Goal: Task Accomplishment & Management: Manage account settings

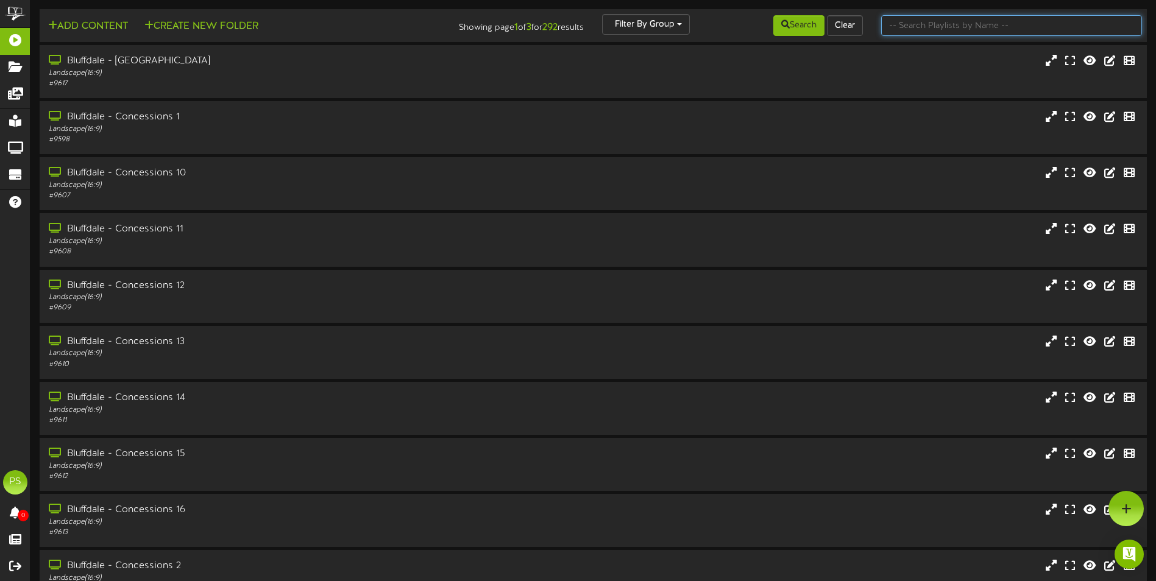
click at [915, 26] on input "text" at bounding box center [1011, 25] width 261 height 21
type input "q"
click at [784, 20] on button "Search" at bounding box center [798, 25] width 51 height 21
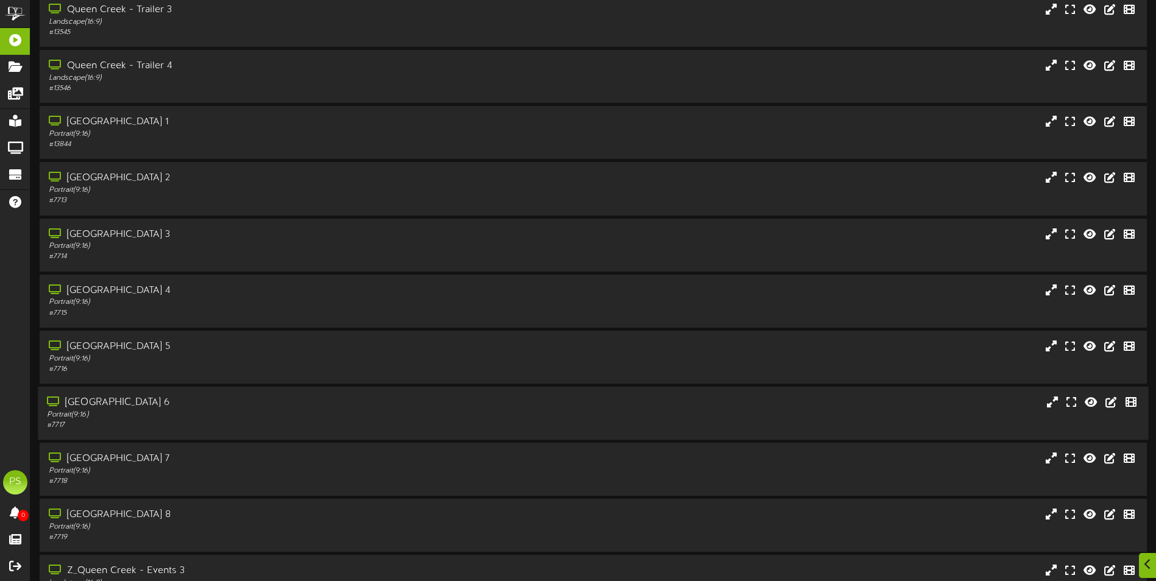
scroll to position [1402, 0]
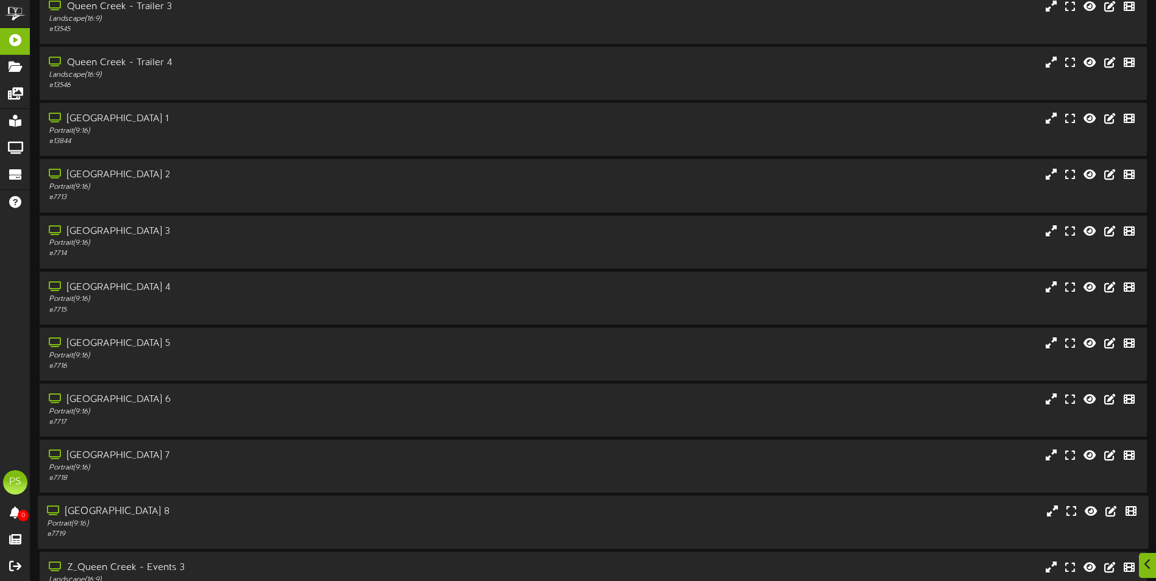
drag, startPoint x: 215, startPoint y: 513, endPoint x: 217, endPoint y: 481, distance: 31.7
click at [215, 511] on div "[GEOGRAPHIC_DATA] 8" at bounding box center [269, 512] width 444 height 14
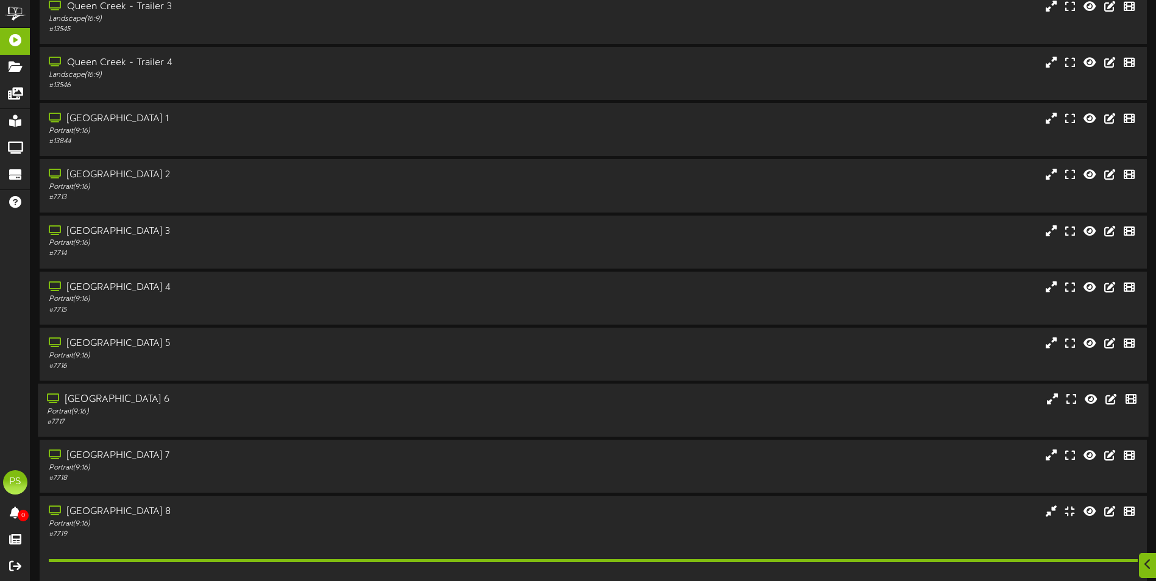
drag, startPoint x: 217, startPoint y: 473, endPoint x: 209, endPoint y: 404, distance: 69.3
click at [217, 469] on div "Portrait ( 9:16 )" at bounding box center [270, 468] width 443 height 10
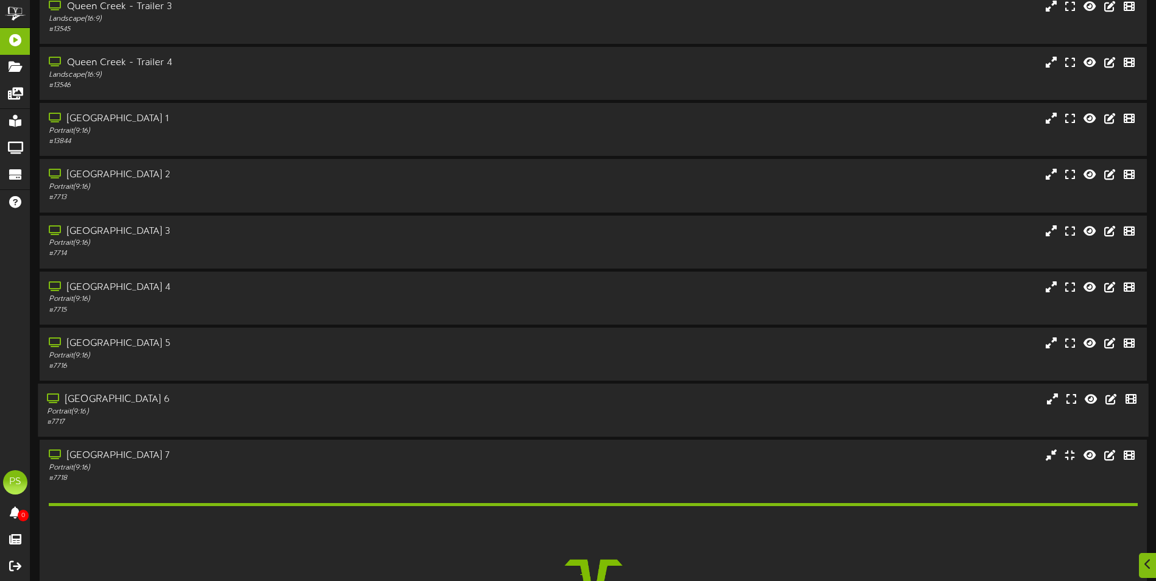
click at [209, 402] on div "[GEOGRAPHIC_DATA] 6" at bounding box center [269, 400] width 444 height 14
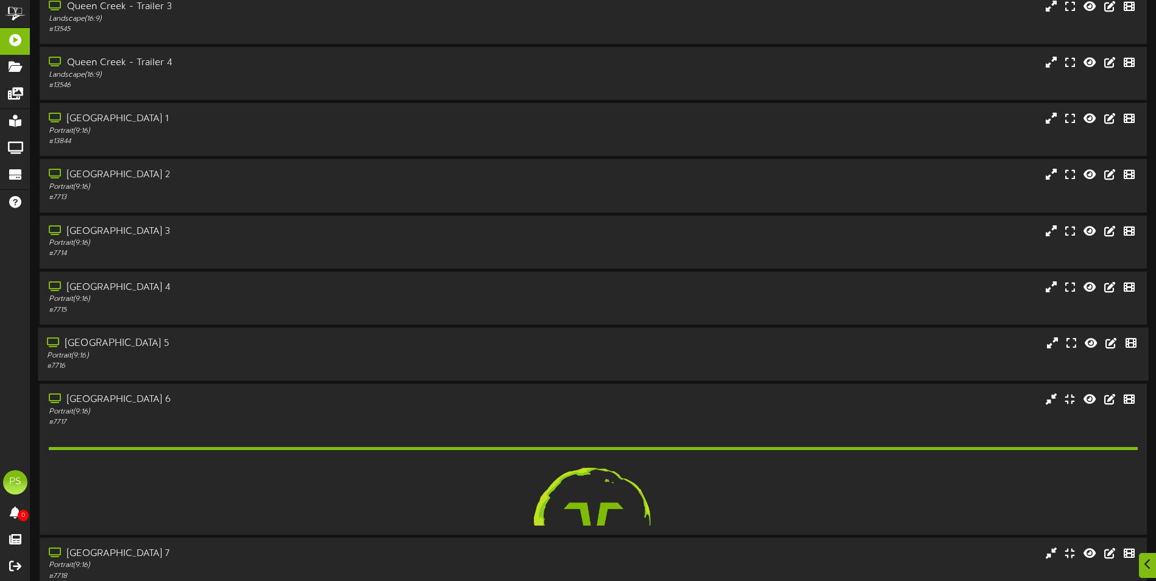
click at [213, 356] on div "Portrait ( 9:16 )" at bounding box center [269, 356] width 444 height 10
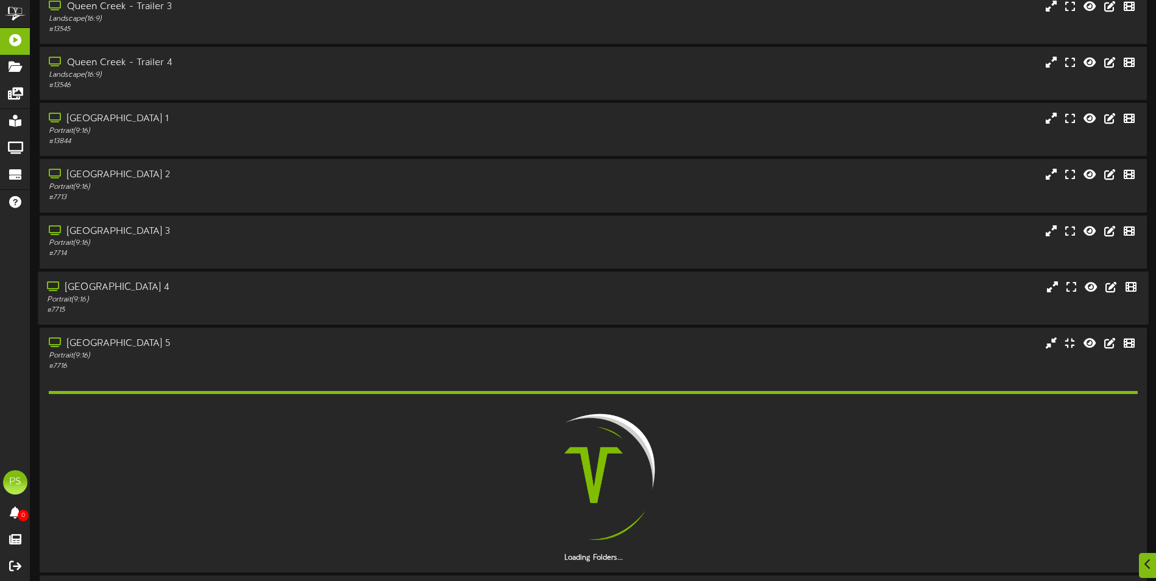
click at [216, 305] on div "[GEOGRAPHIC_DATA] 4 Portrait ( 9:16 ) # 7715" at bounding box center [269, 298] width 463 height 35
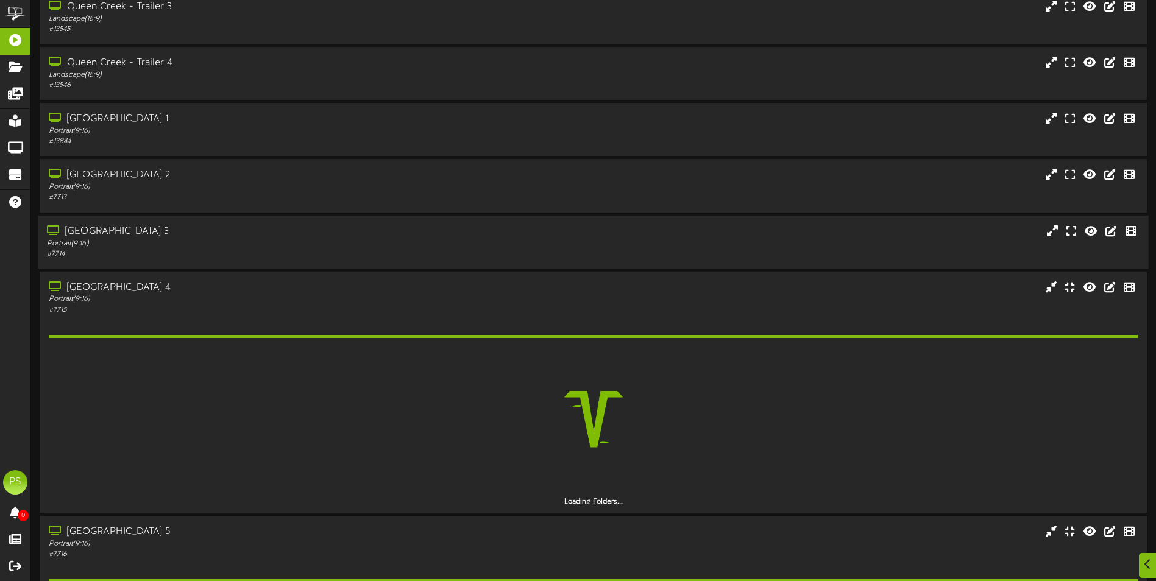
drag, startPoint x: 216, startPoint y: 302, endPoint x: 218, endPoint y: 239, distance: 63.4
click at [218, 239] on div "Portrait ( 9:16 )" at bounding box center [269, 243] width 444 height 10
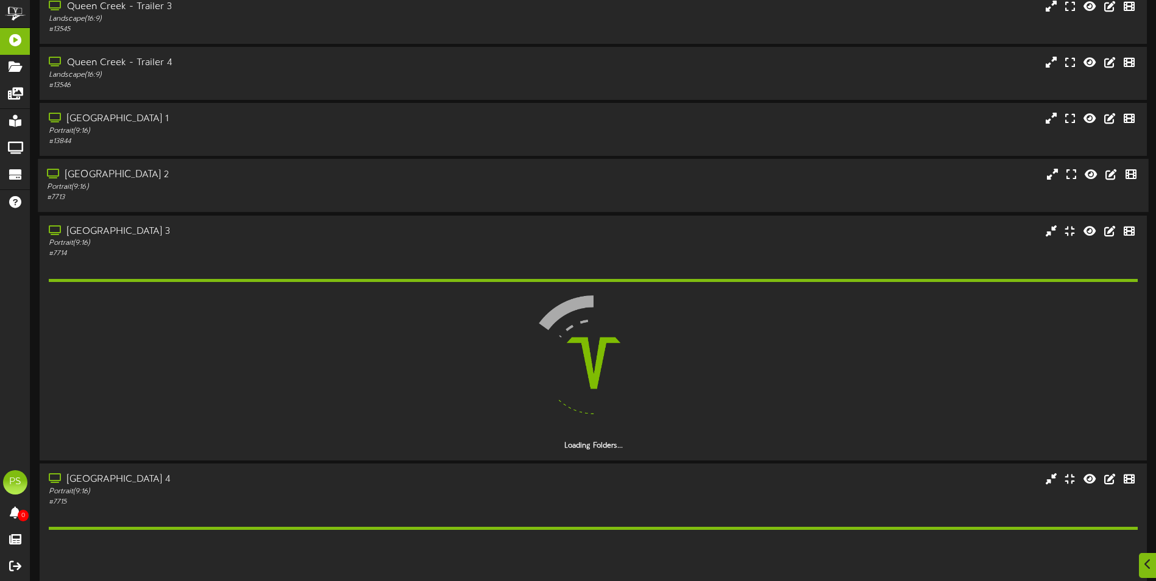
click at [224, 199] on div "# 7713" at bounding box center [269, 198] width 444 height 10
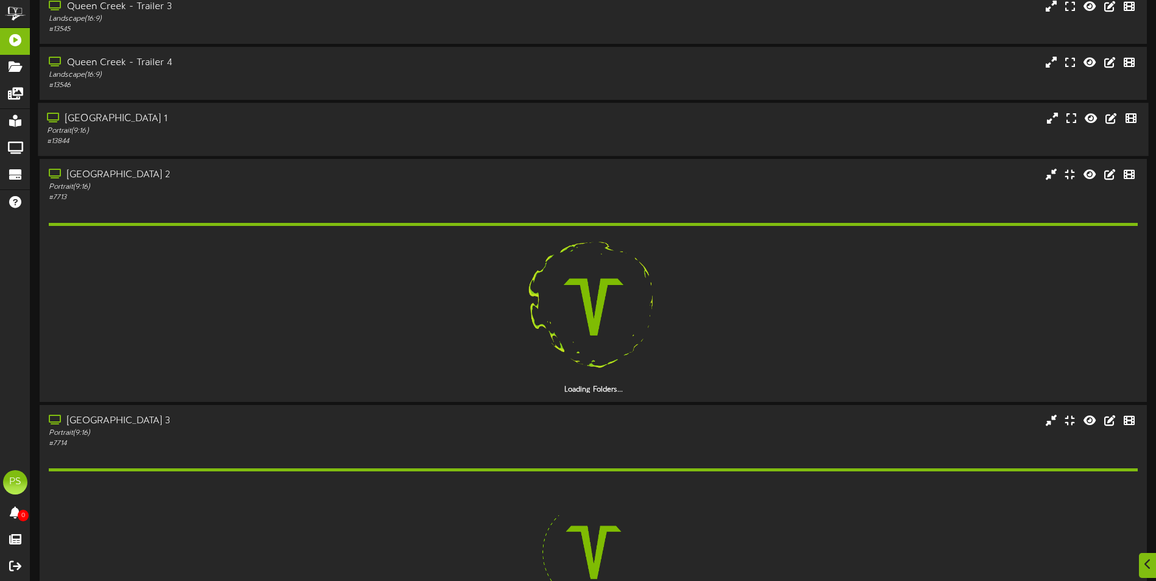
click at [232, 141] on div "# 13844" at bounding box center [269, 142] width 444 height 10
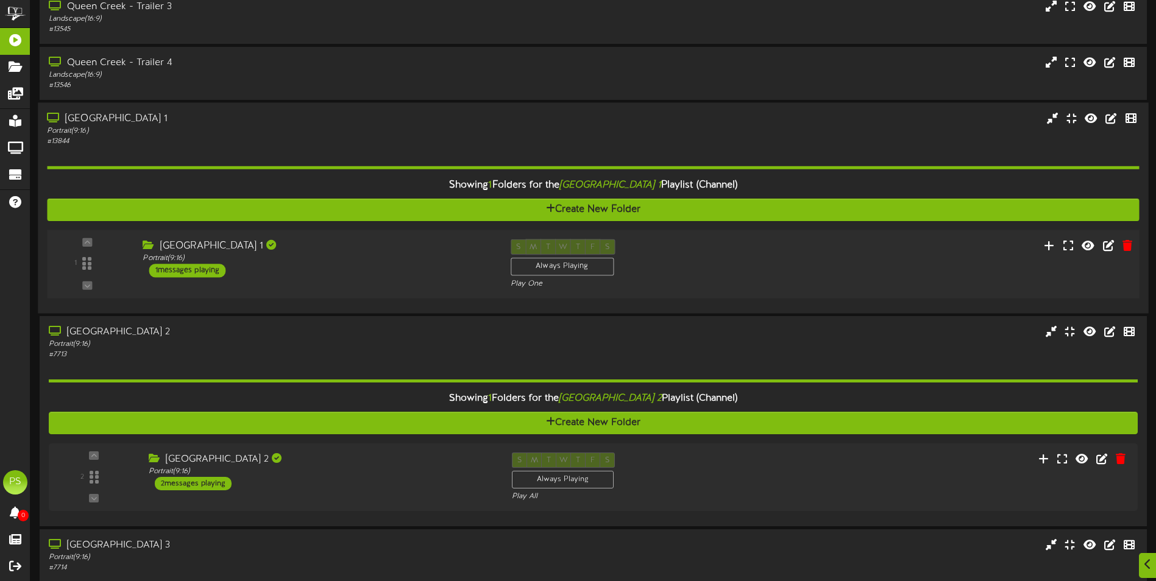
click at [360, 276] on div "[GEOGRAPHIC_DATA] 1 Portrait ( 9:16 ) 1 messages playing" at bounding box center [317, 259] width 368 height 38
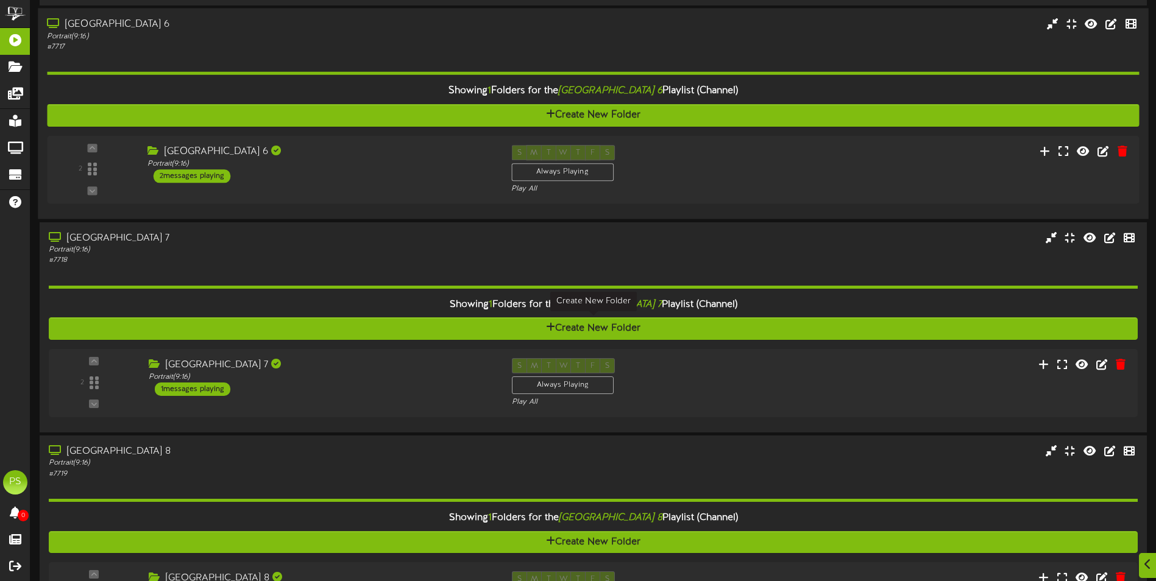
scroll to position [2938, 0]
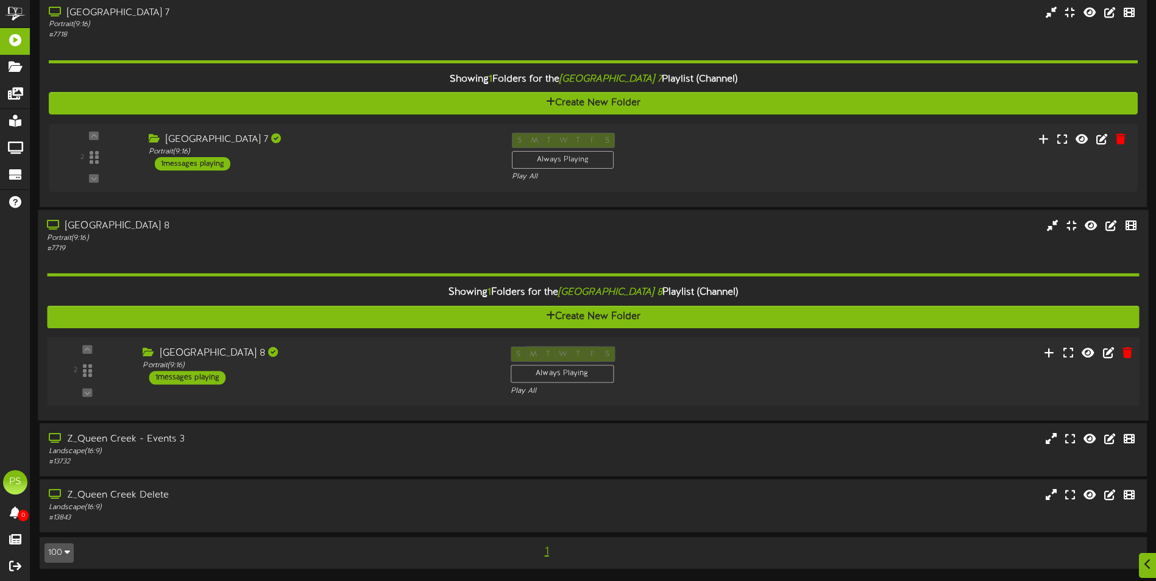
click at [374, 371] on div "[GEOGRAPHIC_DATA] 8 Portrait ( 9:16 ) 1 messages playing" at bounding box center [317, 365] width 368 height 38
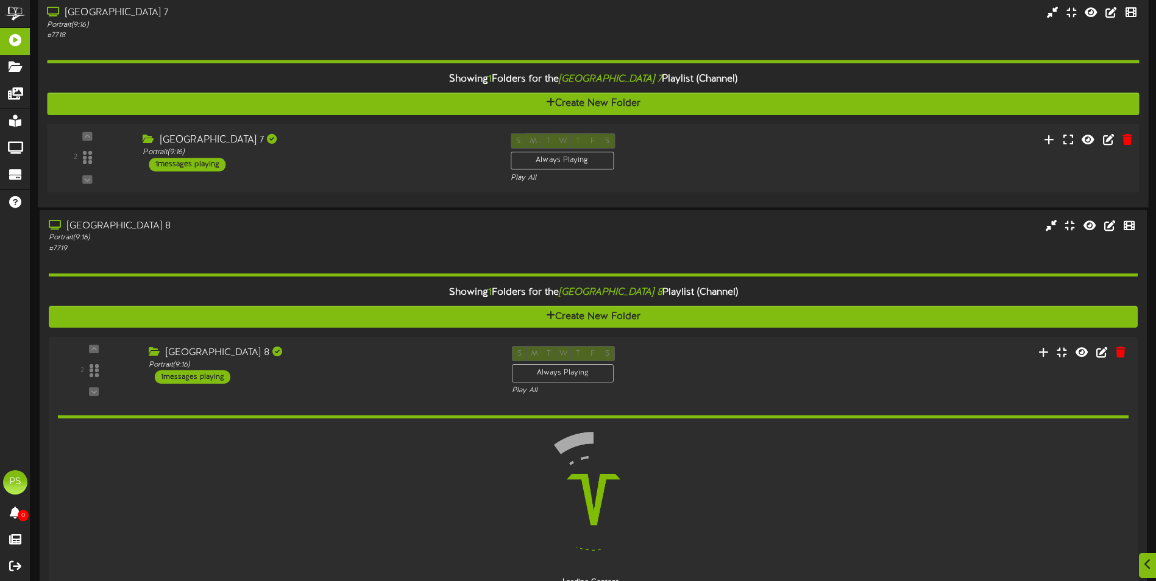
click at [379, 168] on div "[GEOGRAPHIC_DATA] 7 Portrait ( 9:16 ) 1 messages playing" at bounding box center [317, 152] width 368 height 38
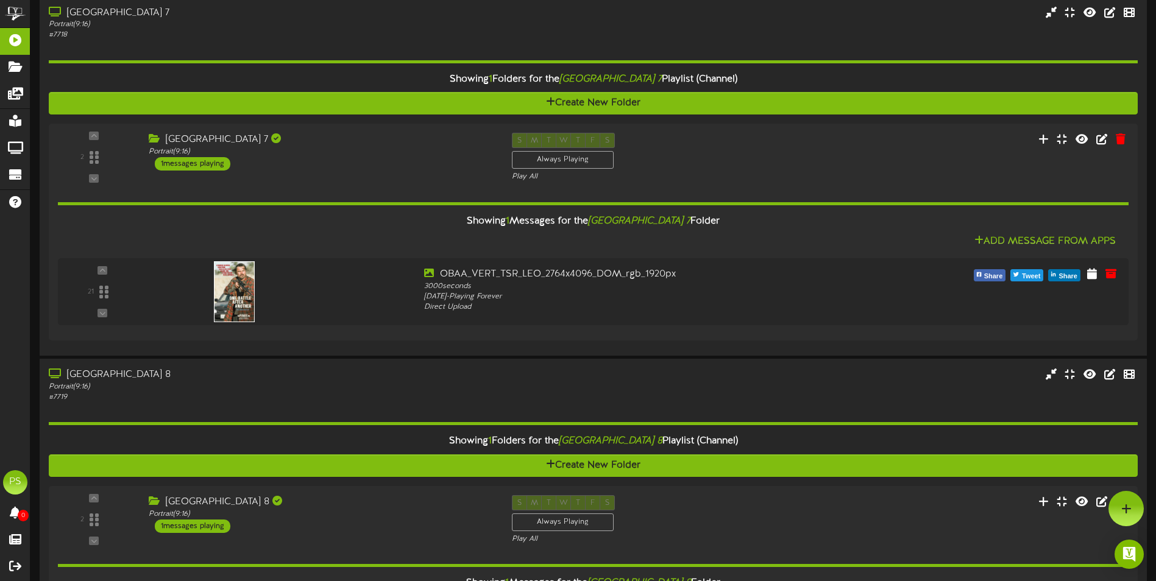
scroll to position [2694, 0]
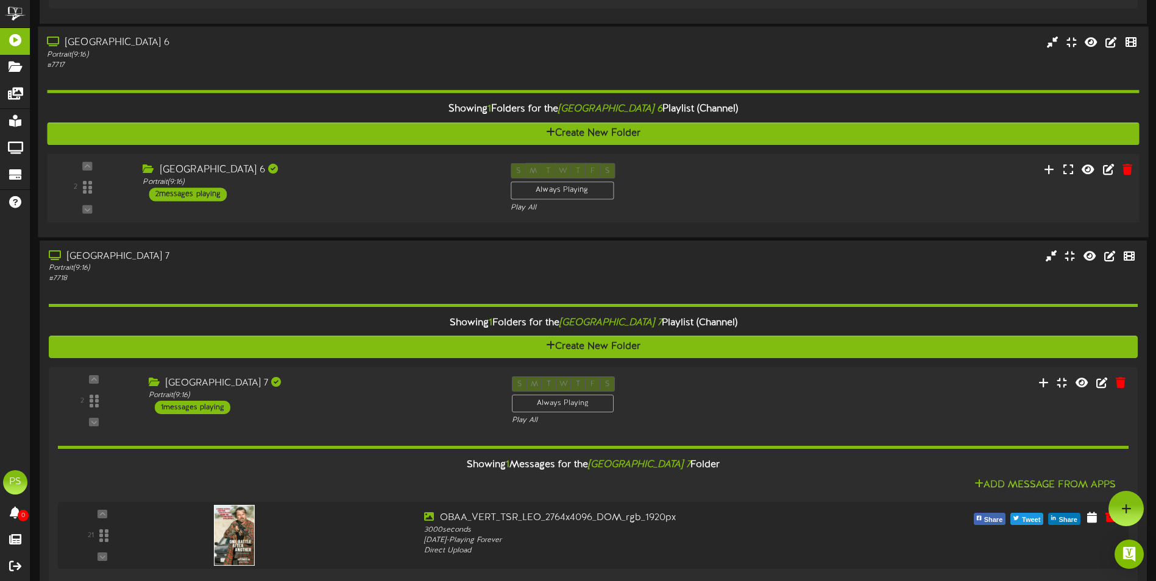
click at [377, 204] on div "2 ( 9:16" at bounding box center [592, 188] width 1103 height 50
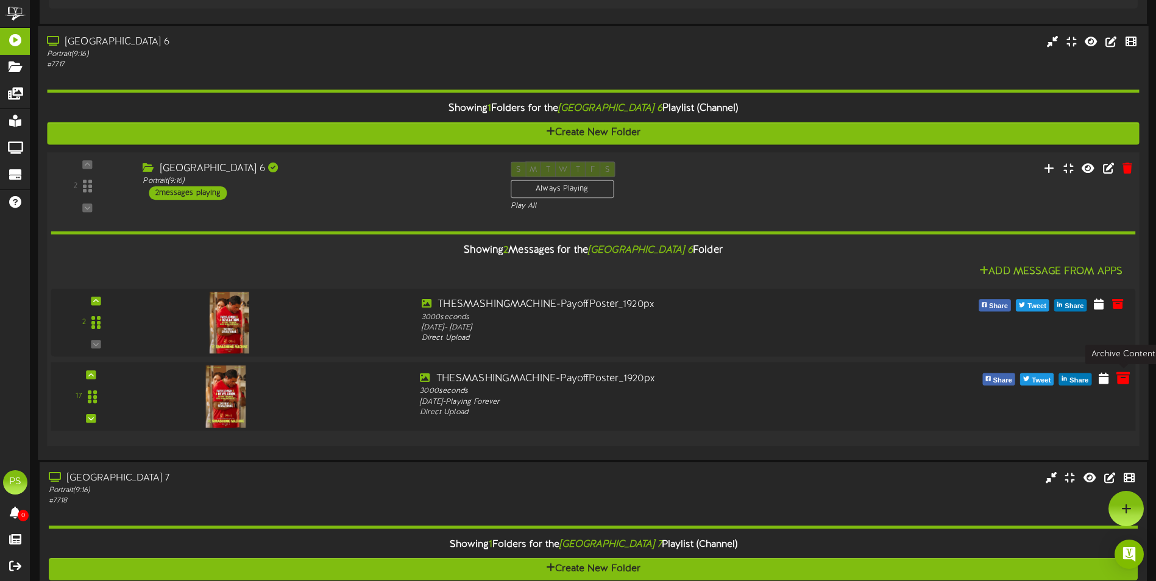
click at [1120, 385] on icon at bounding box center [1123, 377] width 13 height 13
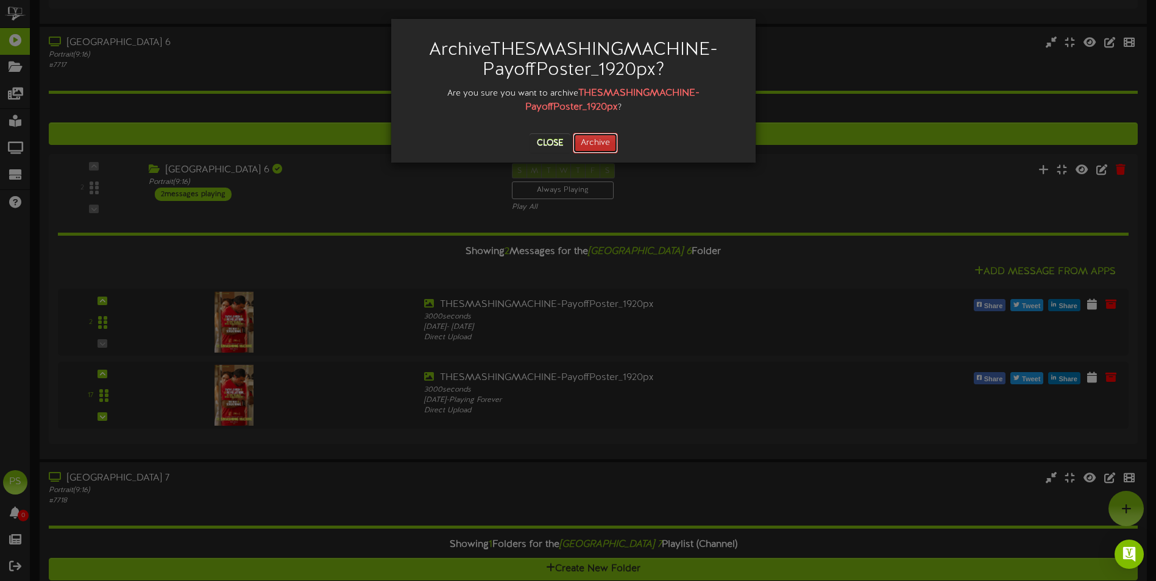
click at [591, 140] on button "Archive" at bounding box center [595, 143] width 45 height 21
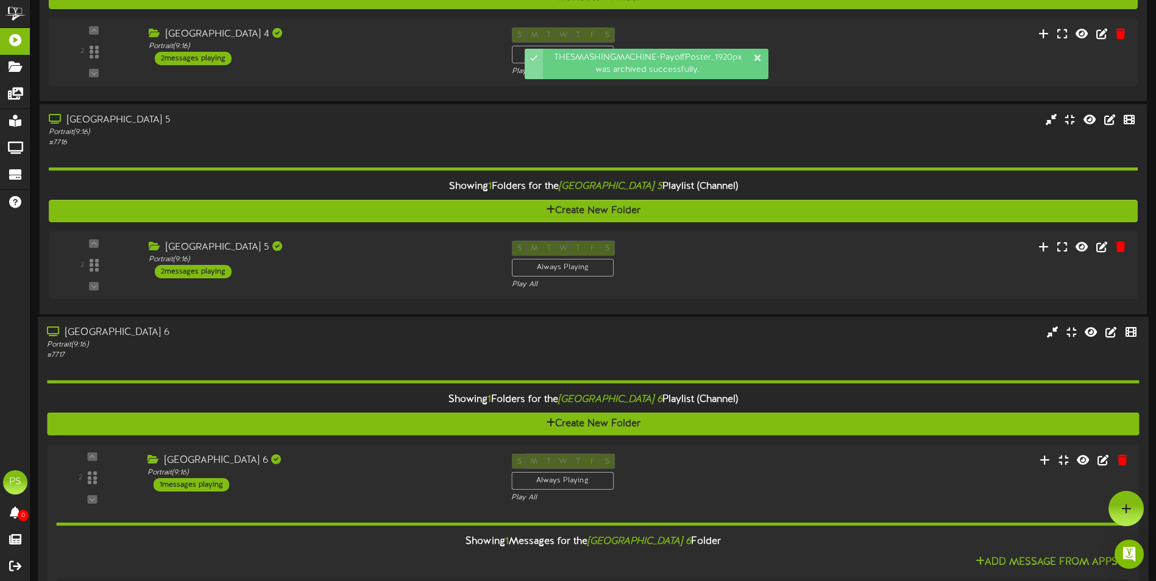
scroll to position [2389, 0]
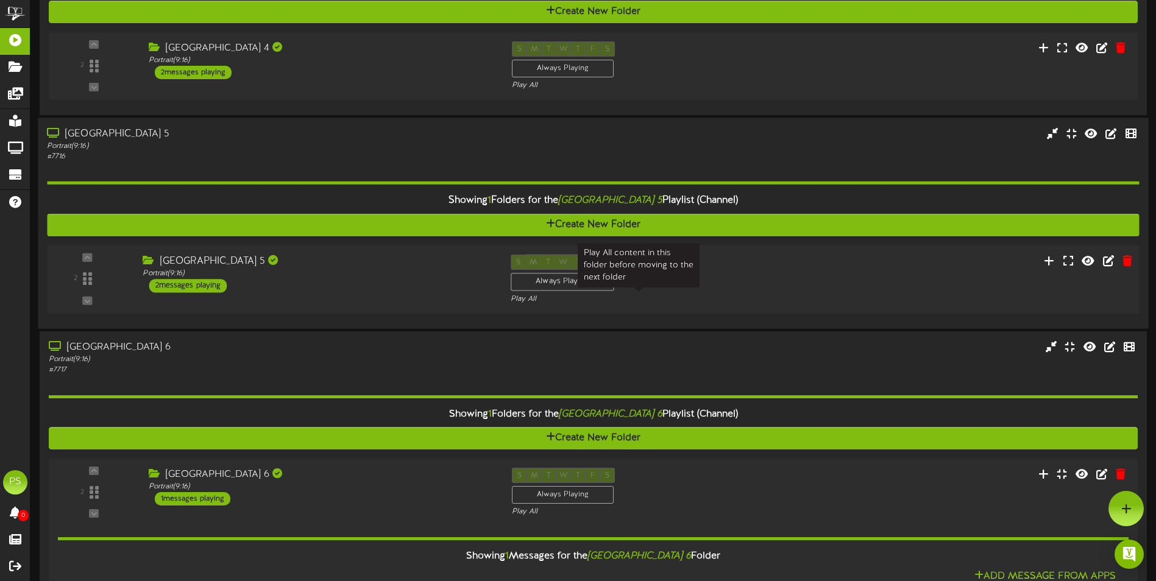
click at [711, 297] on div "Play All" at bounding box center [639, 299] width 257 height 10
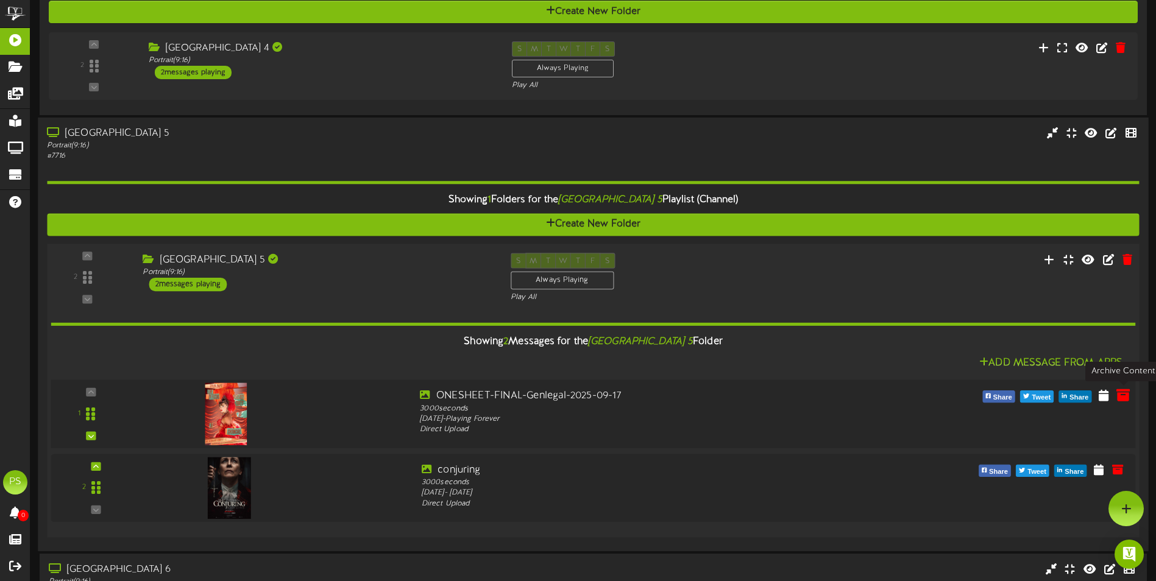
click at [1125, 397] on icon at bounding box center [1123, 395] width 13 height 13
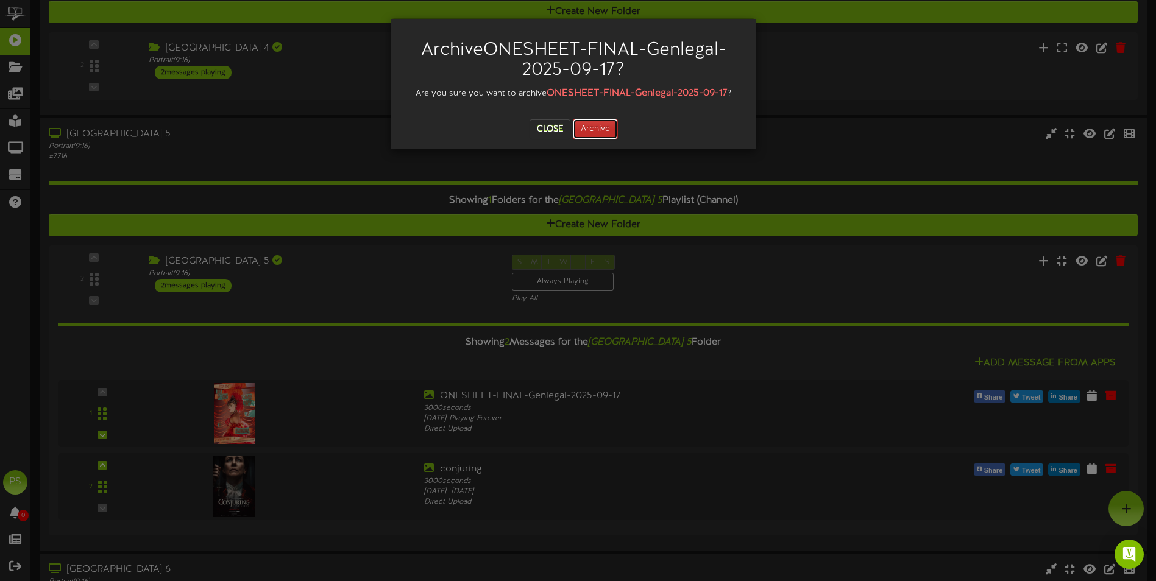
click at [586, 132] on button "Archive" at bounding box center [595, 129] width 45 height 21
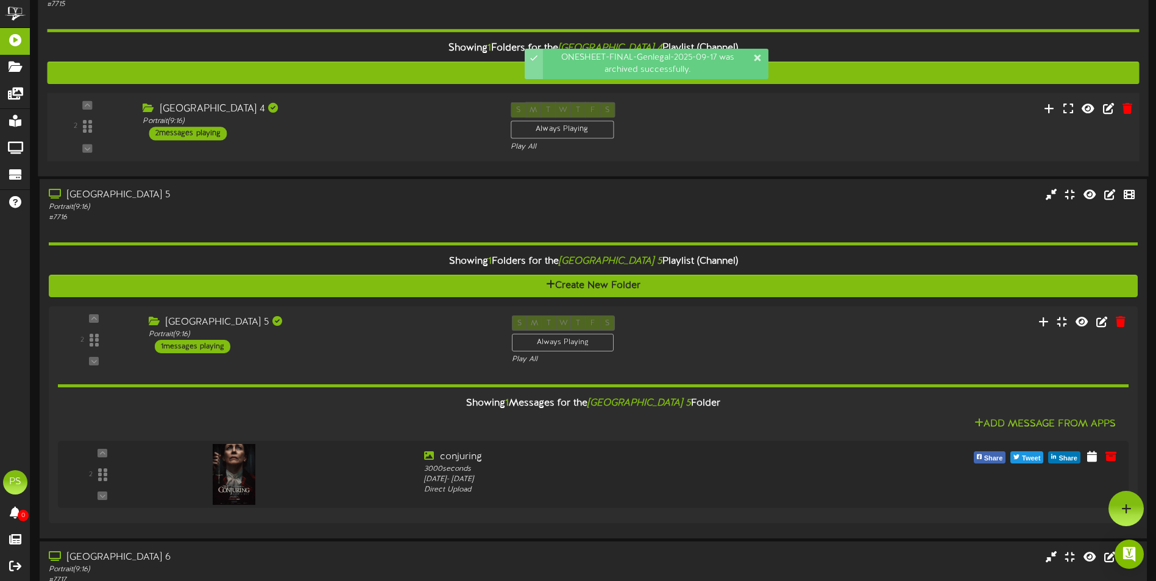
scroll to position [2084, 0]
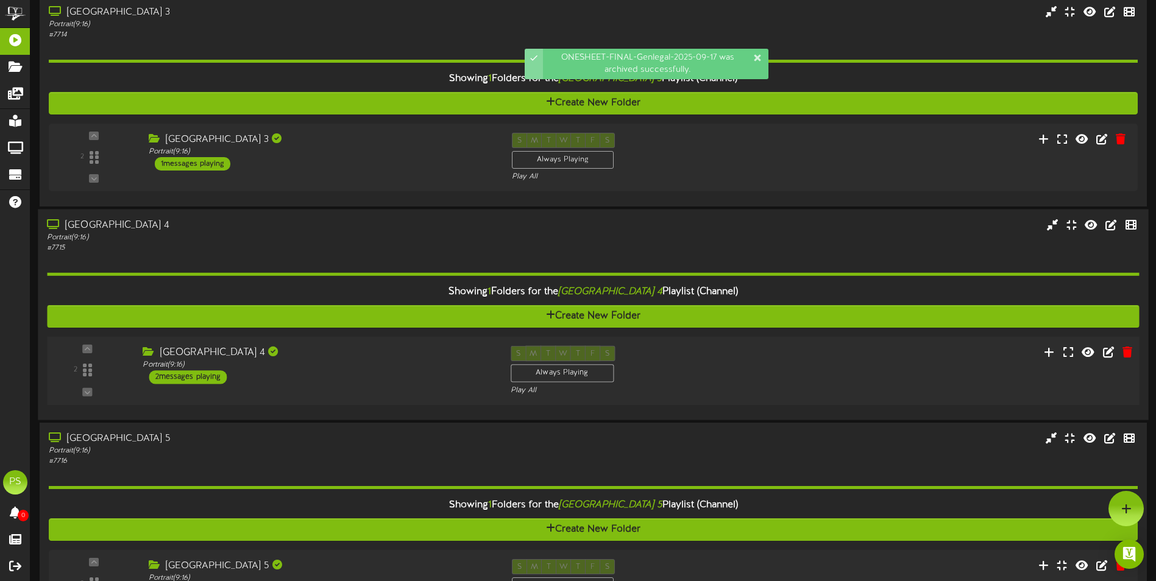
click at [745, 382] on div "S M T W T F S Always Playing Play All" at bounding box center [640, 371] width 276 height 50
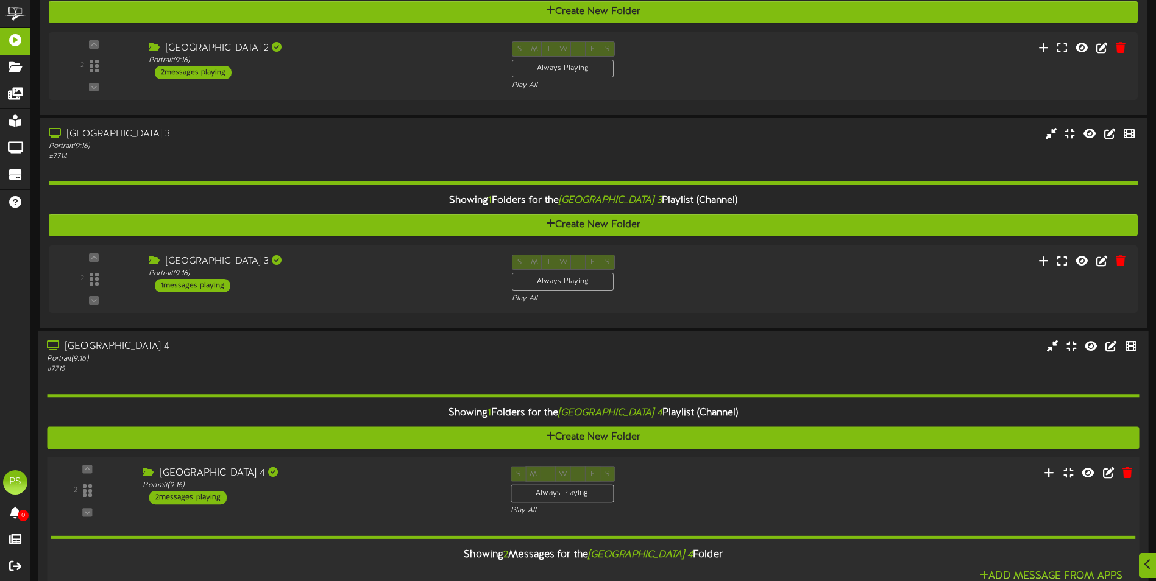
scroll to position [2206, 0]
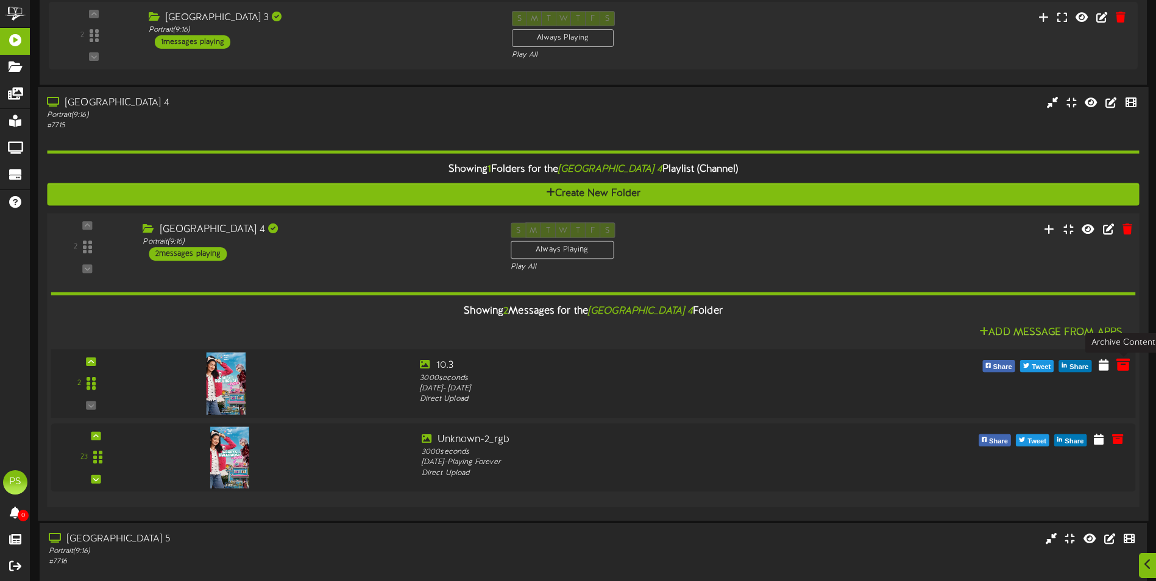
click at [1126, 368] on icon at bounding box center [1123, 364] width 13 height 13
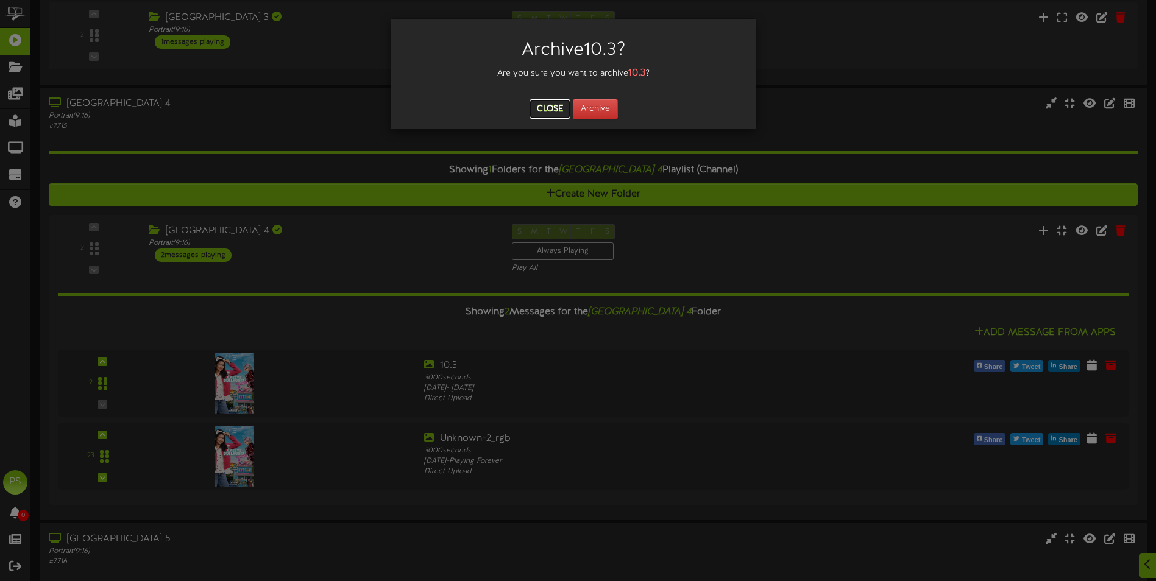
click at [540, 113] on button "Close" at bounding box center [550, 109] width 41 height 20
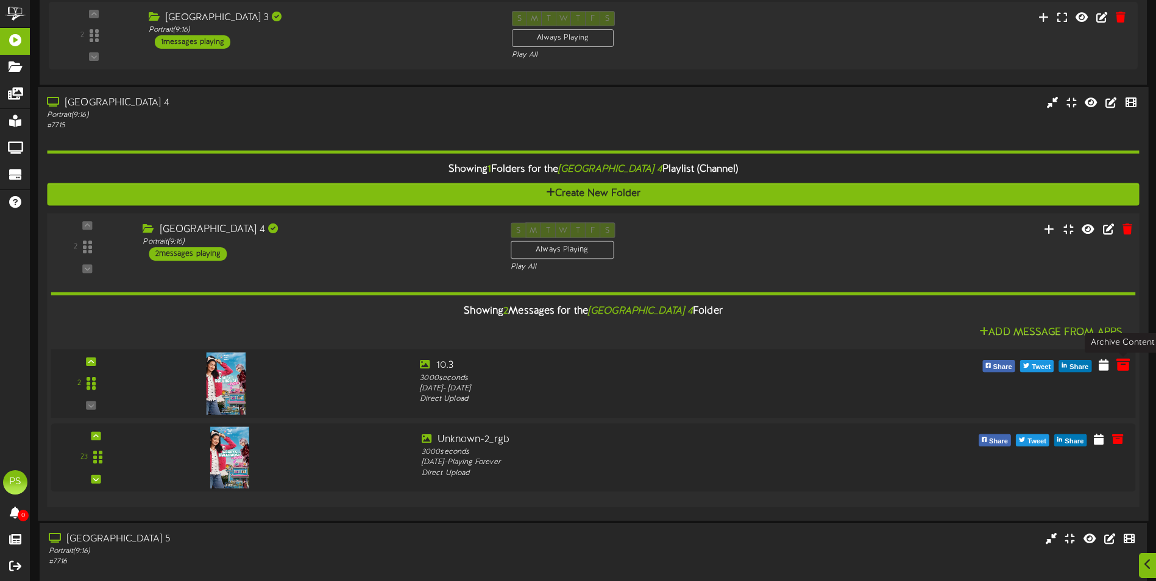
click at [1121, 368] on icon at bounding box center [1123, 364] width 13 height 13
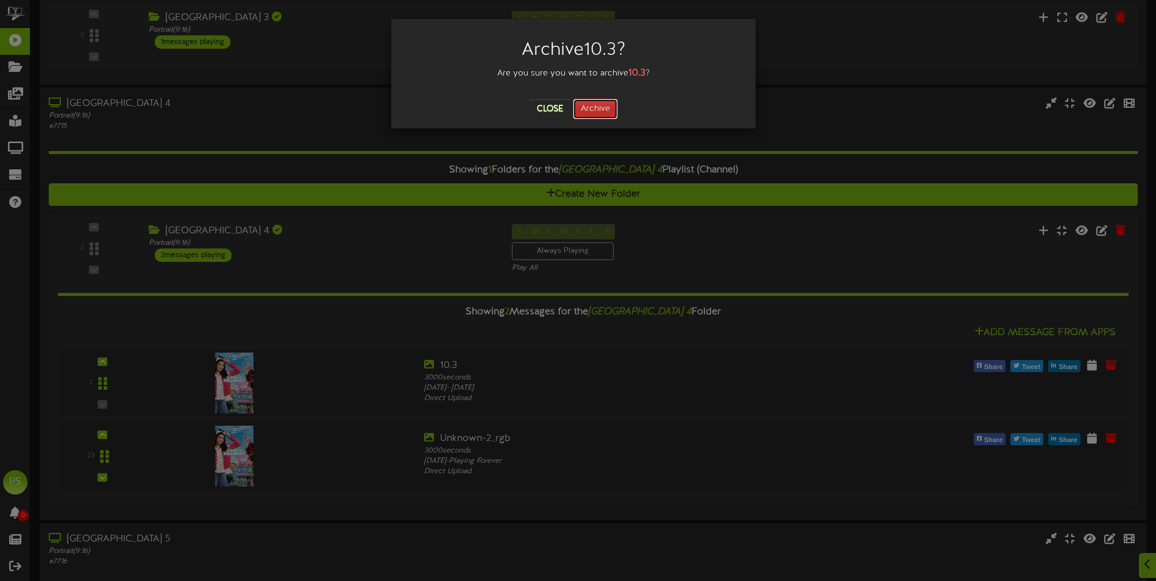
click at [588, 107] on button "Archive" at bounding box center [595, 109] width 45 height 21
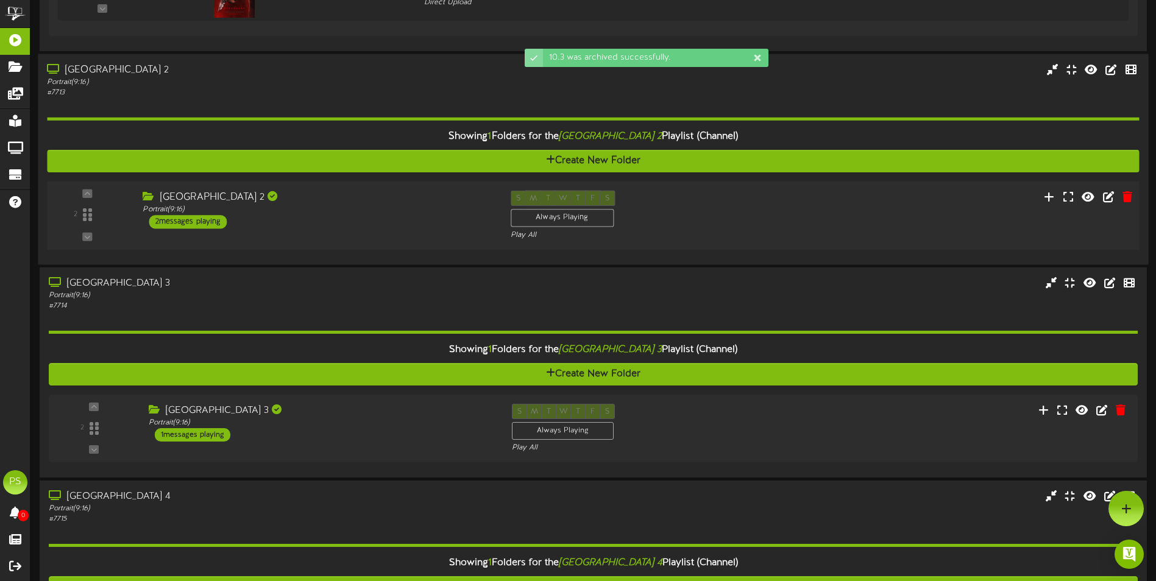
scroll to position [1780, 0]
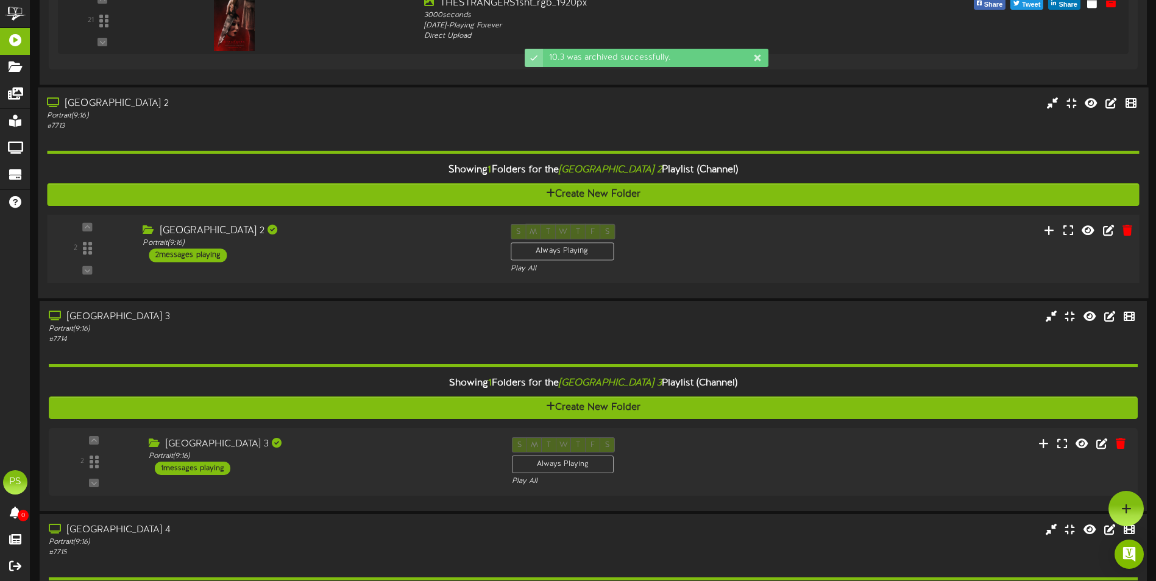
click at [364, 260] on div "[GEOGRAPHIC_DATA] 2 Portrait ( 9:16 ) 2 messages playing" at bounding box center [317, 243] width 368 height 38
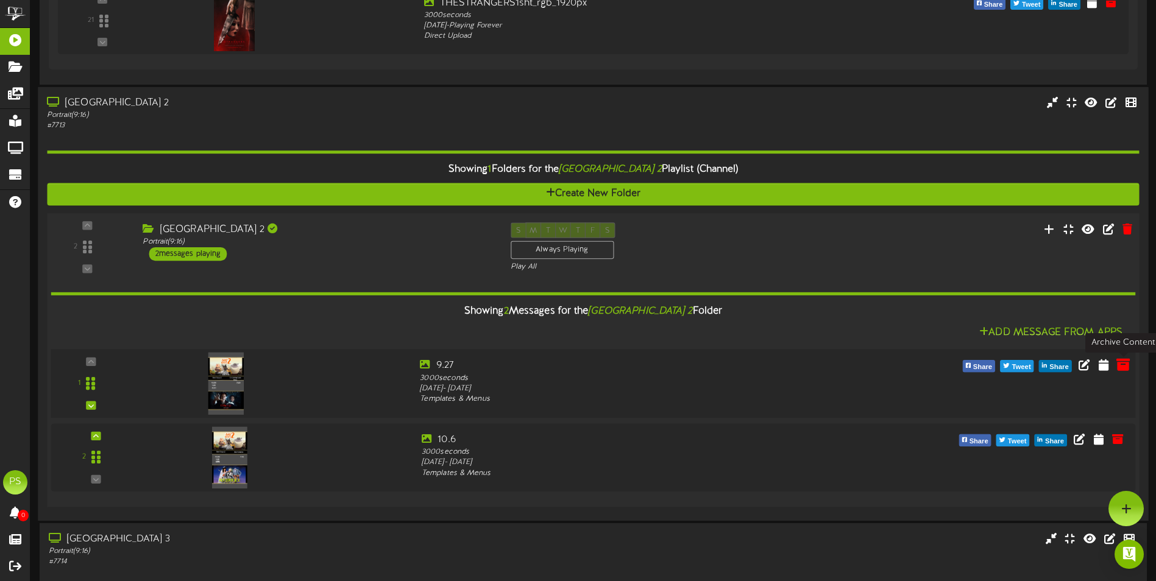
click at [1121, 369] on icon at bounding box center [1123, 364] width 13 height 13
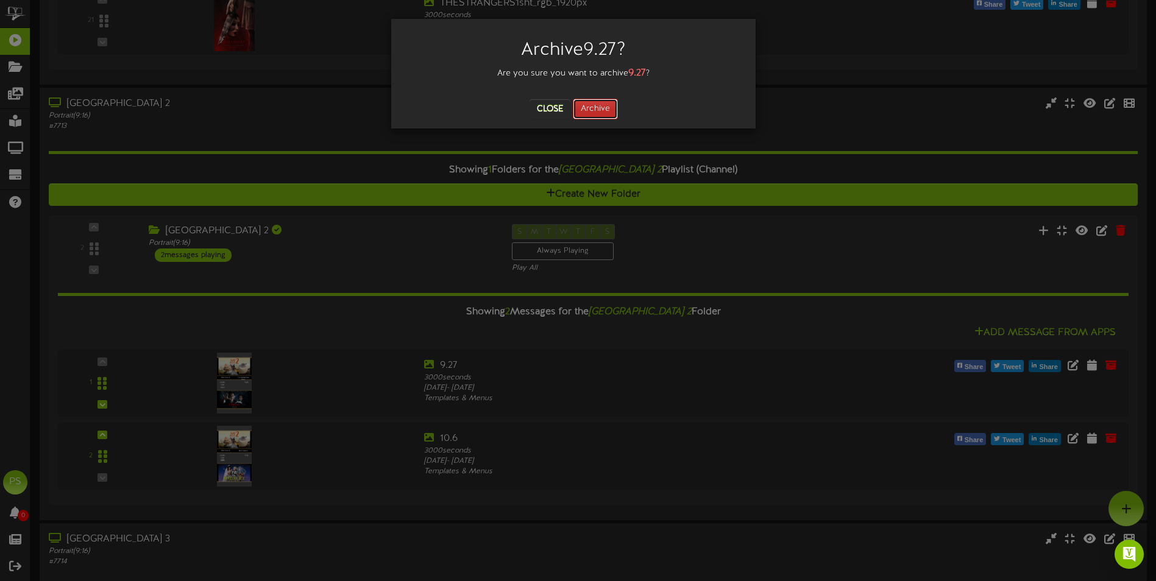
click at [589, 108] on button "Archive" at bounding box center [595, 109] width 45 height 21
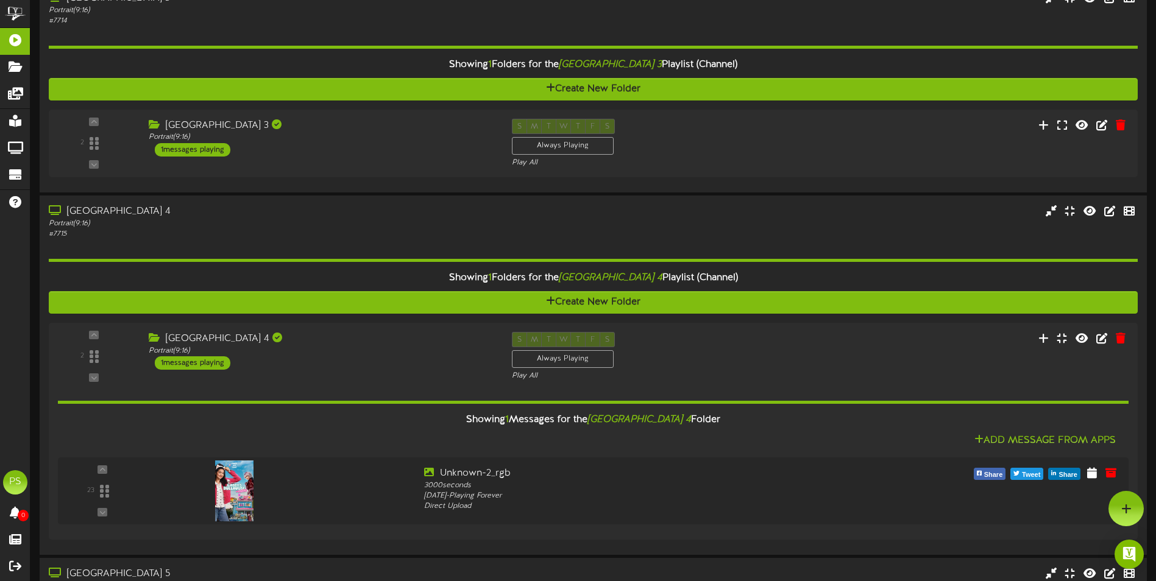
scroll to position [2004, 0]
